Goal: Information Seeking & Learning: Learn about a topic

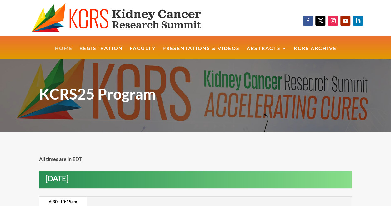
click at [66, 47] on link "Home" at bounding box center [64, 52] width 18 height 13
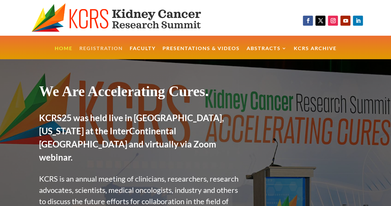
click at [108, 48] on link "Registration" at bounding box center [100, 52] width 43 height 13
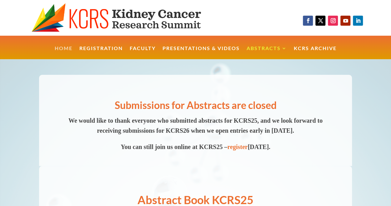
click at [61, 48] on link "Home" at bounding box center [64, 52] width 18 height 13
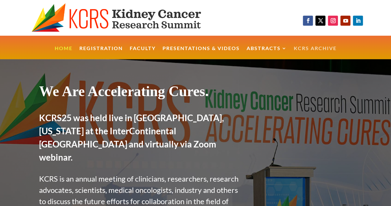
click at [321, 47] on link "KCRS Archive" at bounding box center [315, 52] width 43 height 13
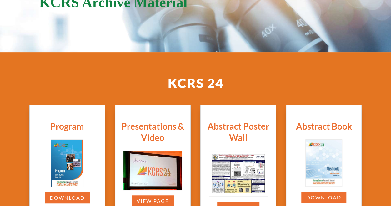
scroll to position [127, 0]
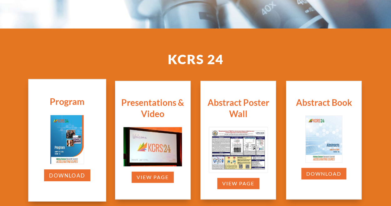
click at [62, 143] on img at bounding box center [67, 139] width 33 height 48
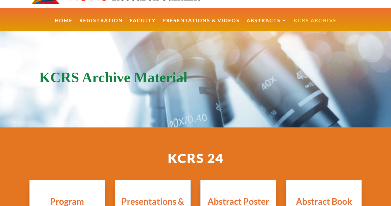
scroll to position [0, 0]
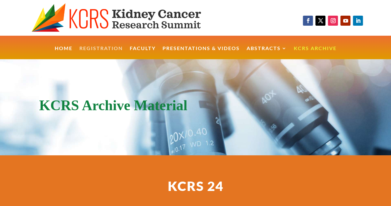
click at [101, 48] on link "Registration" at bounding box center [100, 52] width 43 height 13
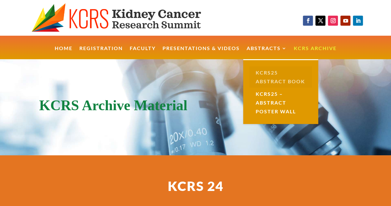
click at [271, 75] on link "KCRS25 Abstract Book" at bounding box center [280, 76] width 63 height 21
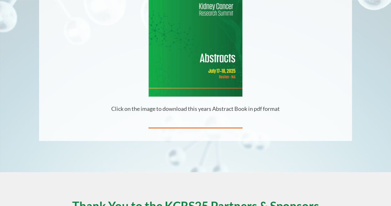
scroll to position [165, 0]
